Goal: Download file/media

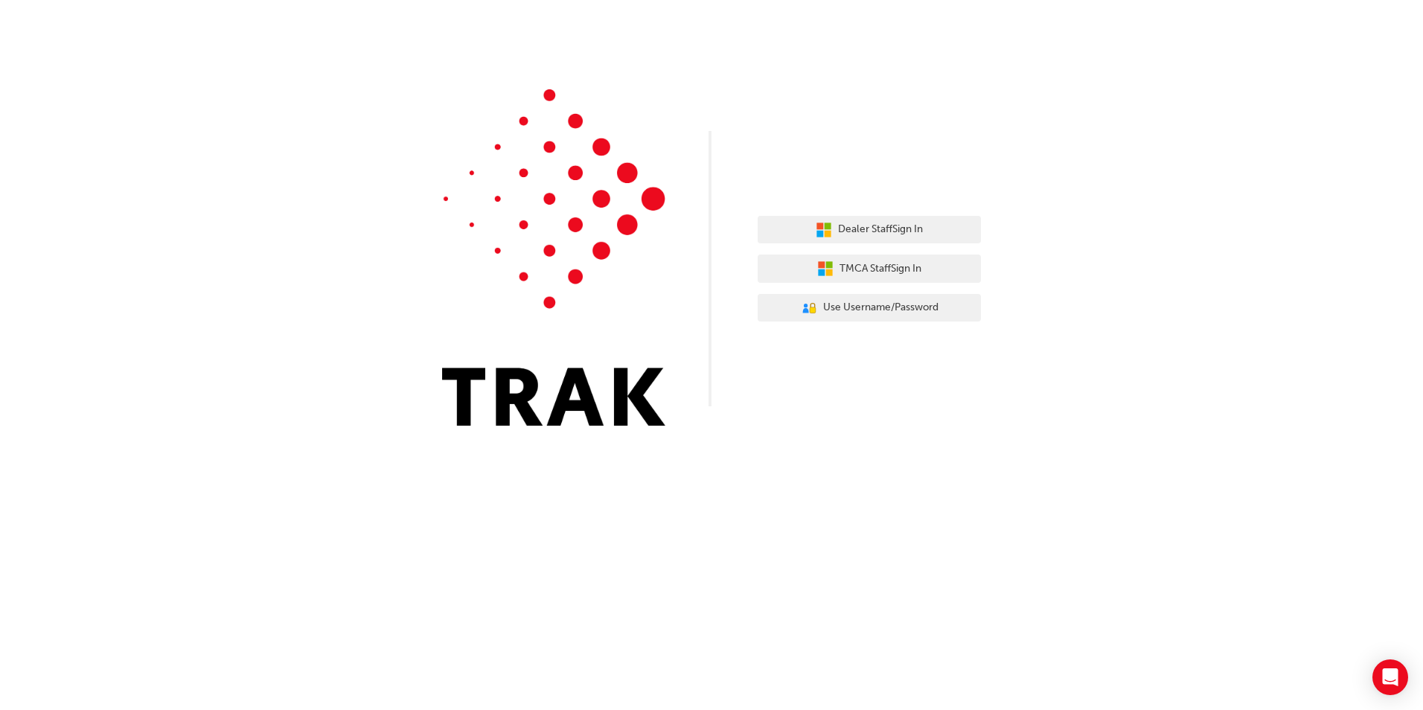
click at [1105, 322] on div "Dealer Staff Sign In TMCA Staff Sign In User Authentication Icon - Blue Person,…" at bounding box center [711, 224] width 1423 height 448
